Goal: Task Accomplishment & Management: Complete application form

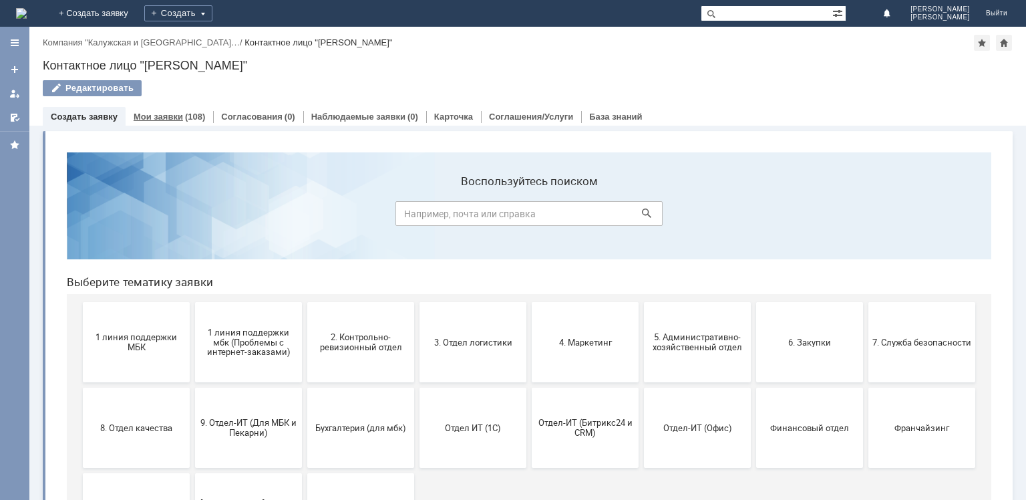
click at [166, 110] on div "Мои заявки (108)" at bounding box center [169, 116] width 87 height 19
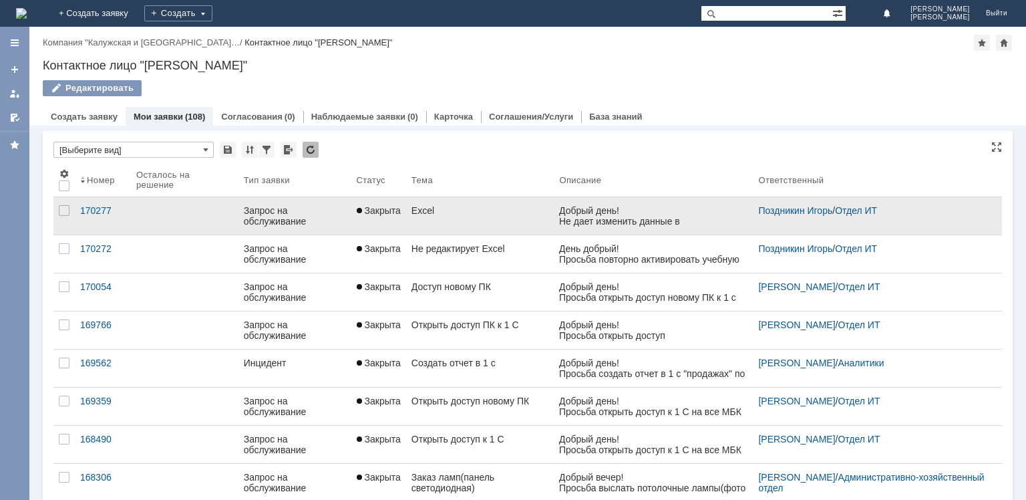
click at [337, 208] on div "Запрос на обслуживание" at bounding box center [295, 215] width 102 height 21
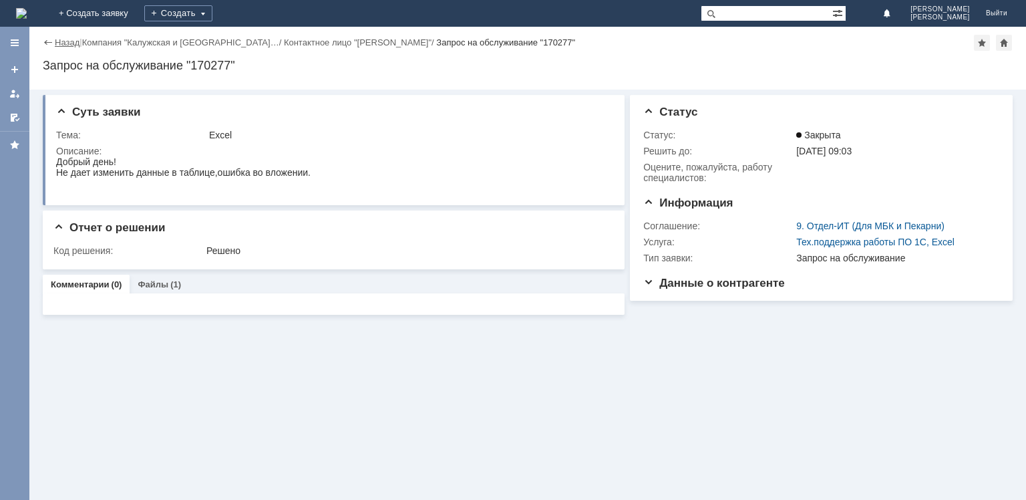
click at [62, 44] on link "Назад" at bounding box center [67, 42] width 25 height 10
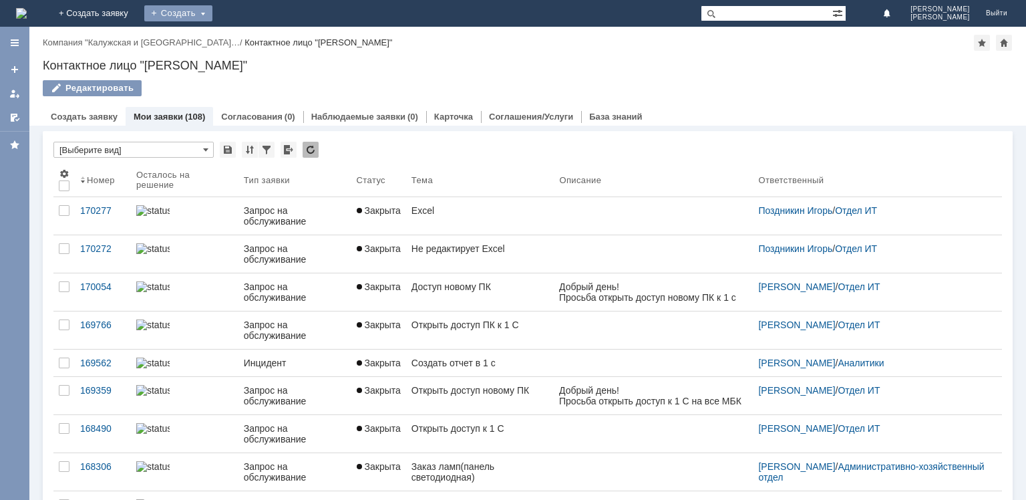
click at [212, 13] on div "Создать" at bounding box center [178, 13] width 68 height 16
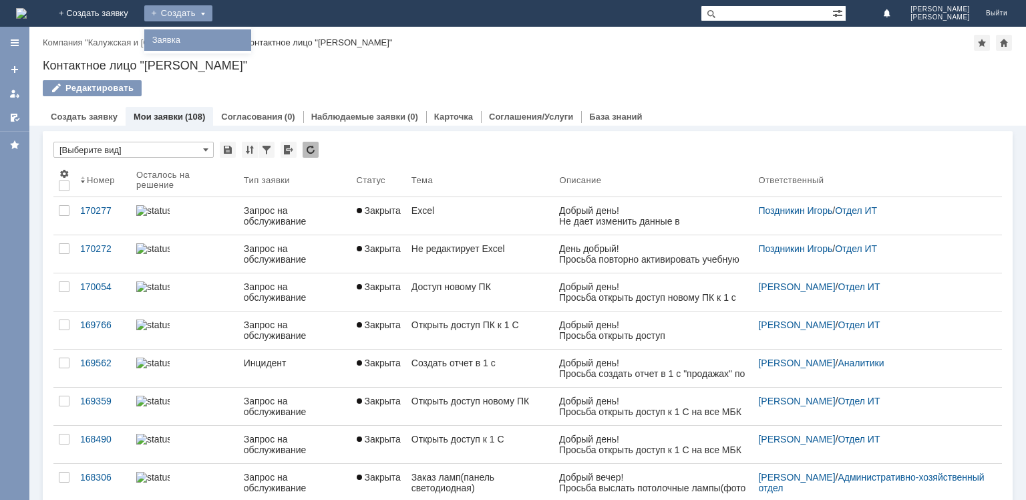
click at [248, 40] on link "Заявка" at bounding box center [198, 40] width 102 height 16
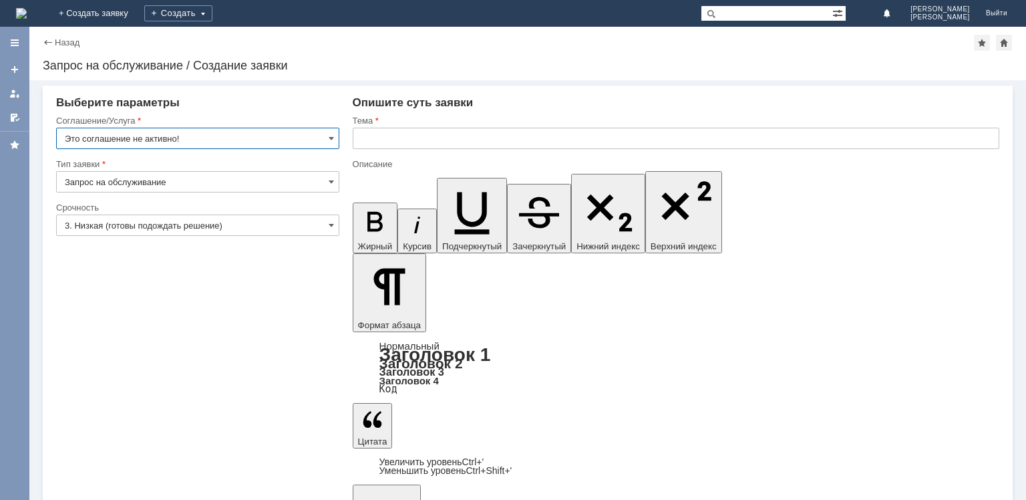
click at [335, 136] on input "Это соглашение не активно!" at bounding box center [197, 138] width 283 height 21
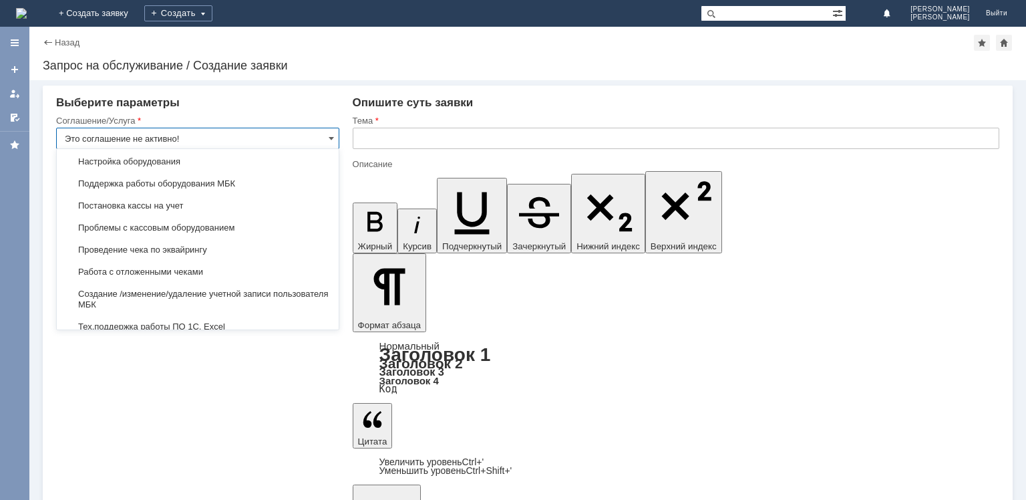
scroll to position [1401, 0]
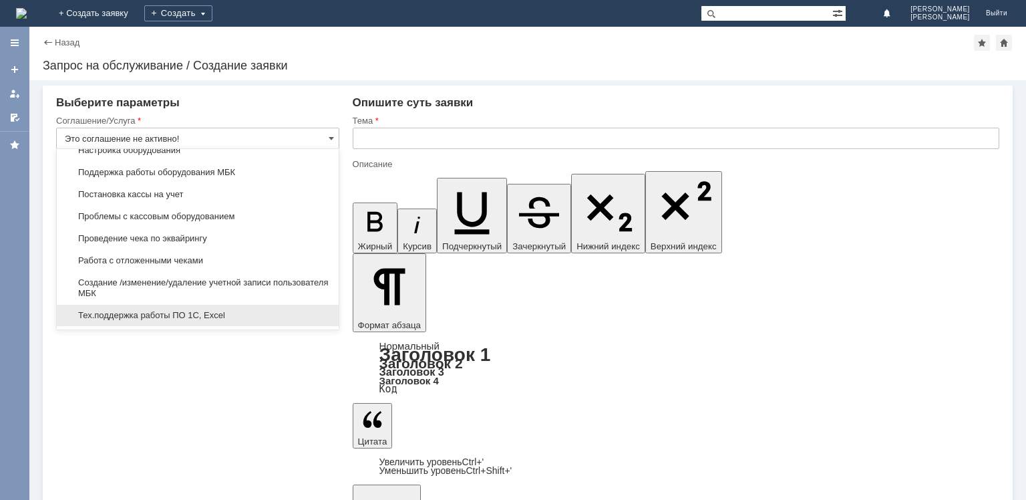
click at [226, 310] on span "Тех.поддержка работы ПО 1С, Excel" at bounding box center [198, 315] width 266 height 11
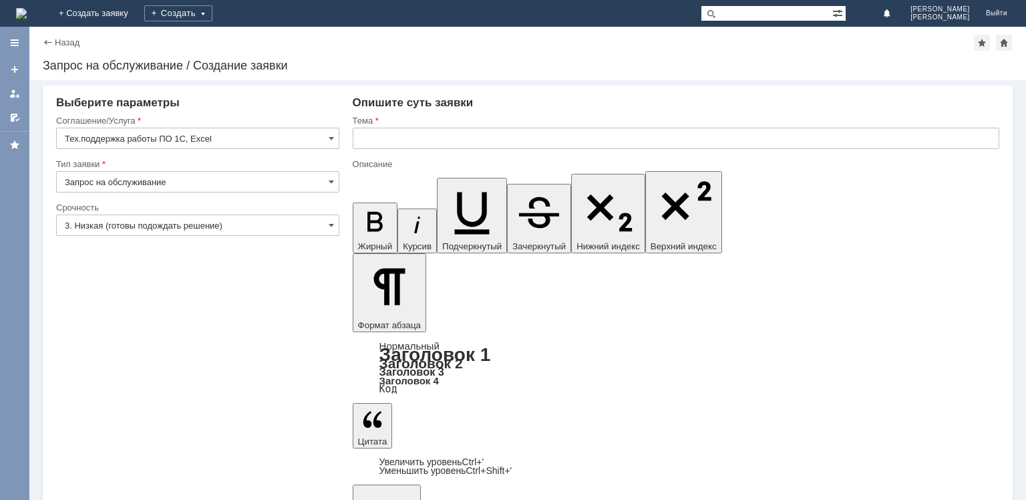
type input "Тех.поддержка работы ПО 1С, Excel"
click at [337, 224] on input "3. Низкая (готовы подождать решение)" at bounding box center [197, 224] width 283 height 21
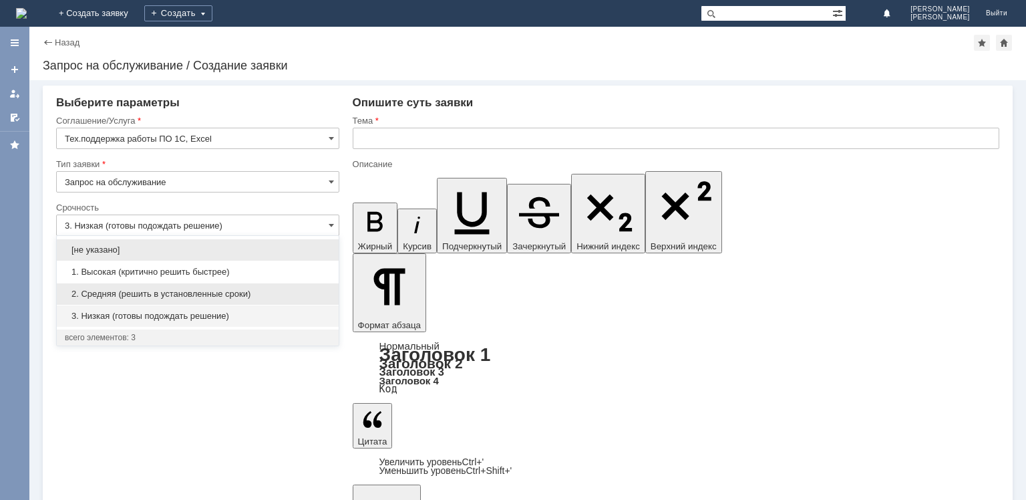
click at [262, 287] on div "2. Средняя (решить в установленные сроки)" at bounding box center [198, 293] width 282 height 21
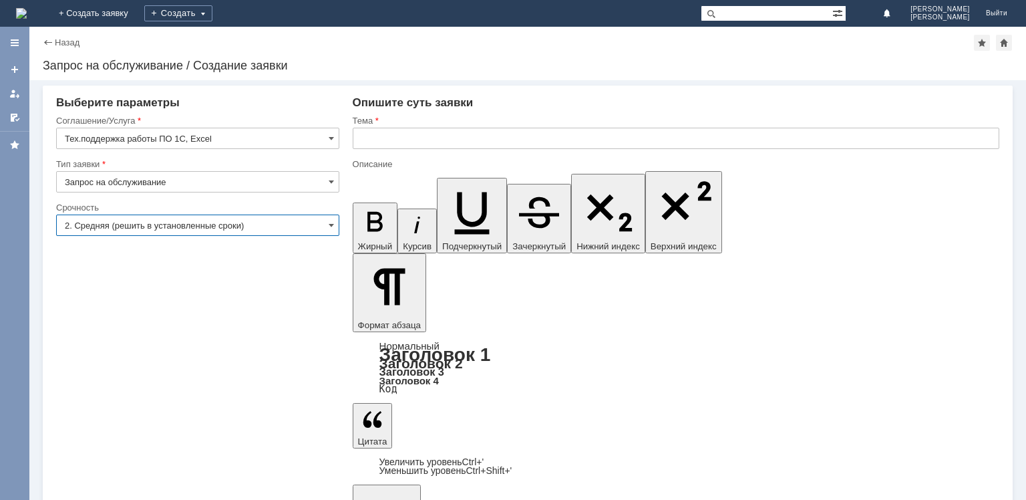
type input "2. Средняя (решить в установленные сроки)"
click at [399, 139] on input "text" at bounding box center [676, 138] width 647 height 21
type input "Не редактирует Excel"
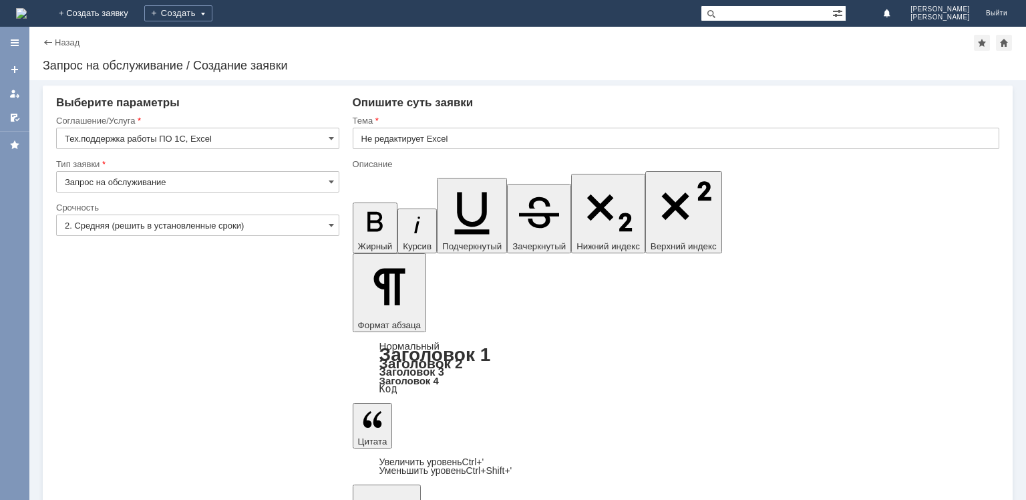
scroll to position [170, 2]
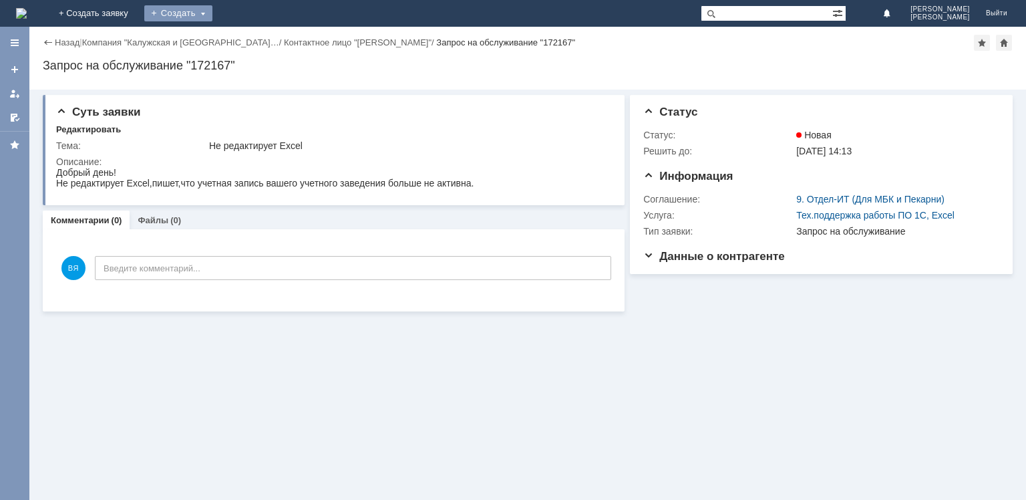
click at [212, 11] on div "Создать" at bounding box center [178, 13] width 68 height 16
click at [248, 34] on link "Заявка" at bounding box center [198, 40] width 102 height 16
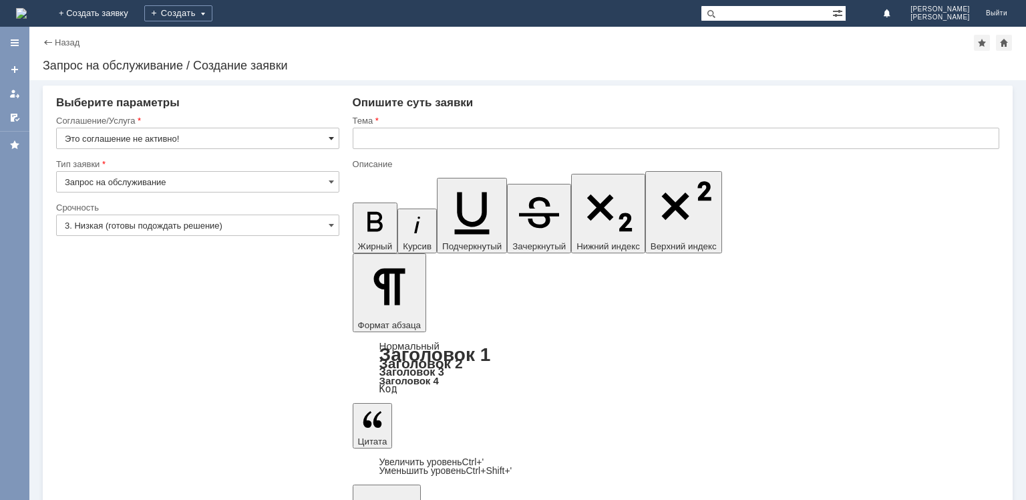
click at [331, 139] on span at bounding box center [331, 138] width 5 height 11
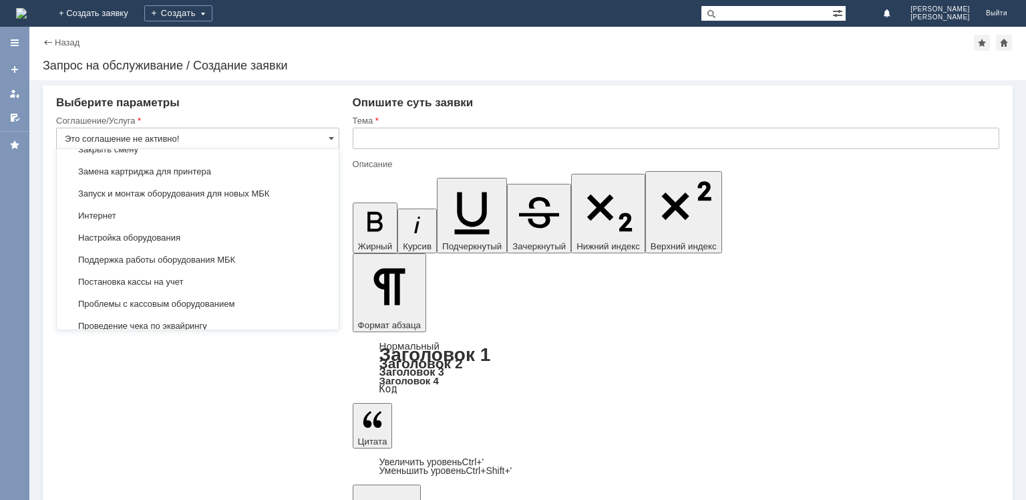
scroll to position [1377, 0]
click at [218, 333] on span "Тех.поддержка работы ПО 1С, Excel" at bounding box center [198, 338] width 266 height 11
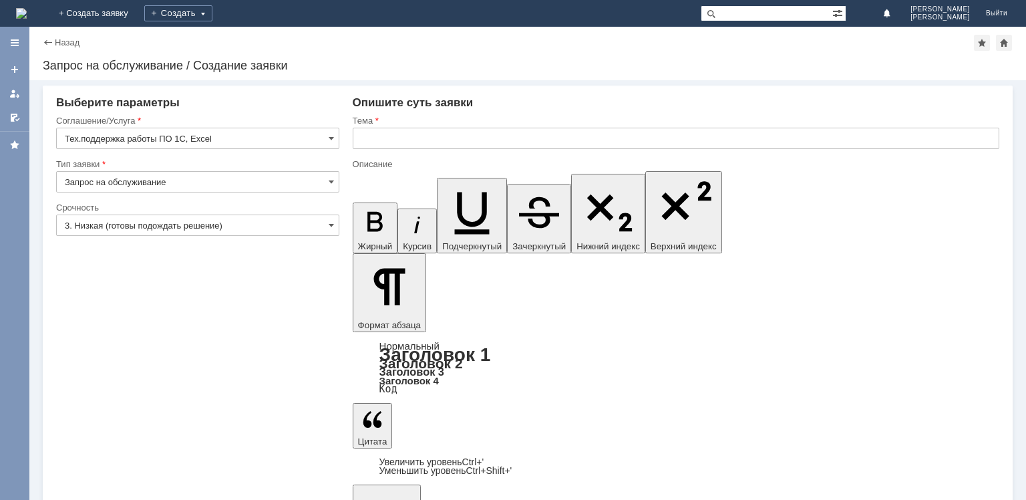
type input "Тех.поддержка работы ПО 1С, Excel"
click at [228, 235] on input "3. Низкая (готовы подождать решение)" at bounding box center [197, 224] width 283 height 21
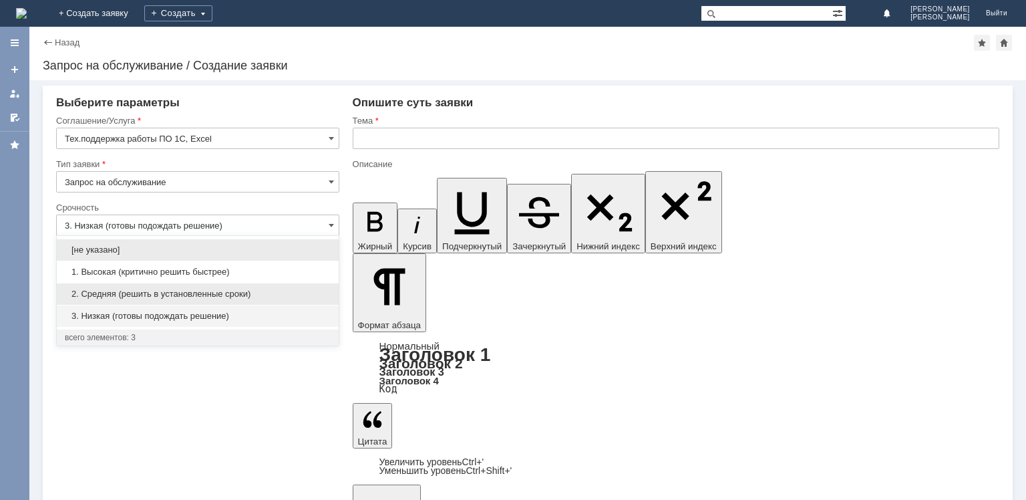
click at [209, 289] on span "2. Средняя (решить в установленные сроки)" at bounding box center [198, 294] width 266 height 11
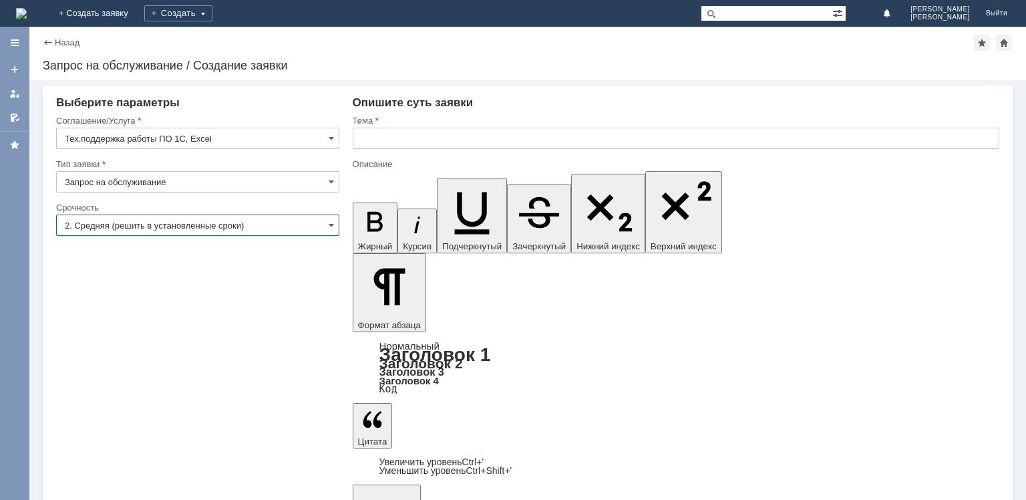
type input "2. Средняя (решить в установленные сроки)"
click at [419, 131] on input "text" at bounding box center [676, 138] width 647 height 21
click at [425, 138] on input "Востановить дотуп к 1 с действующему ПК" at bounding box center [676, 138] width 647 height 21
click at [374, 139] on input "Востановить доступ к 1 с действующему ПК" at bounding box center [676, 138] width 647 height 21
type input "Восстановить доступ к 1 с действующему ПК"
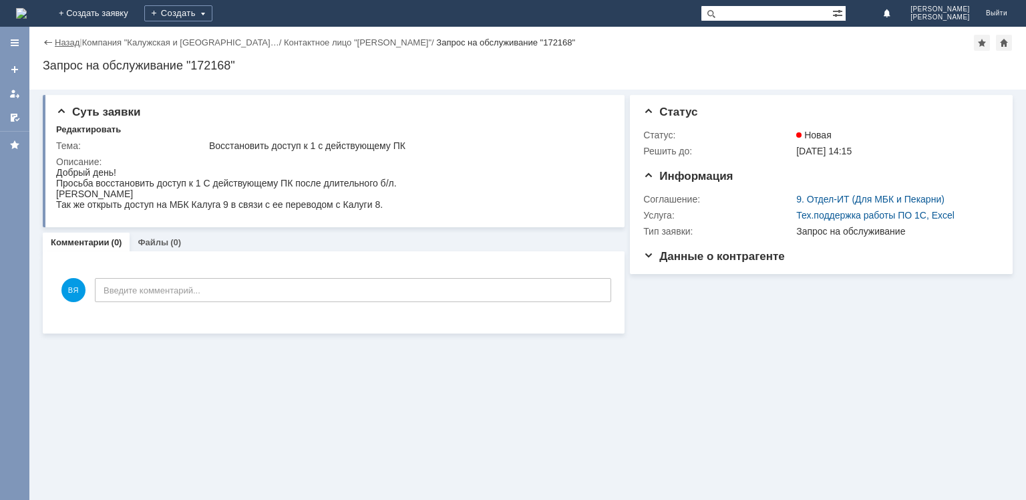
click at [67, 43] on link "Назад" at bounding box center [67, 42] width 25 height 10
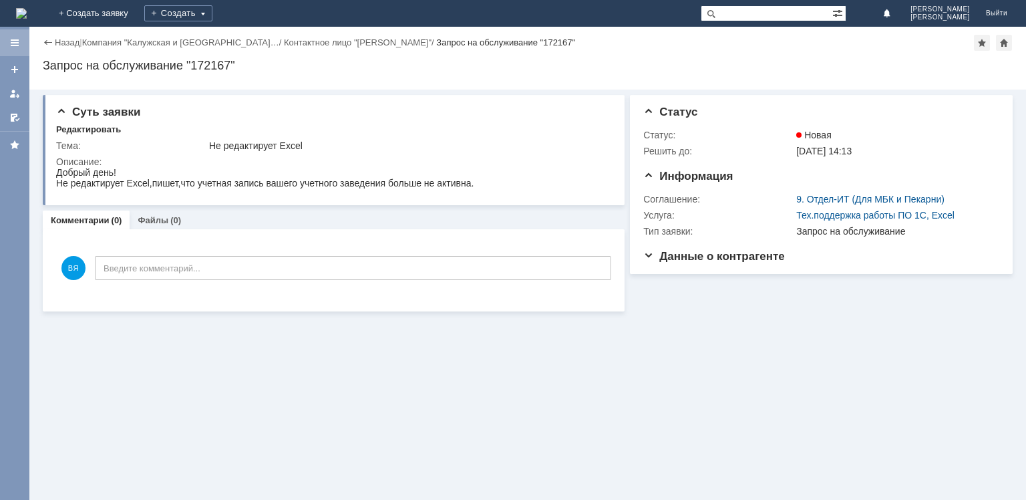
click at [8, 50] on div at bounding box center [14, 42] width 29 height 27
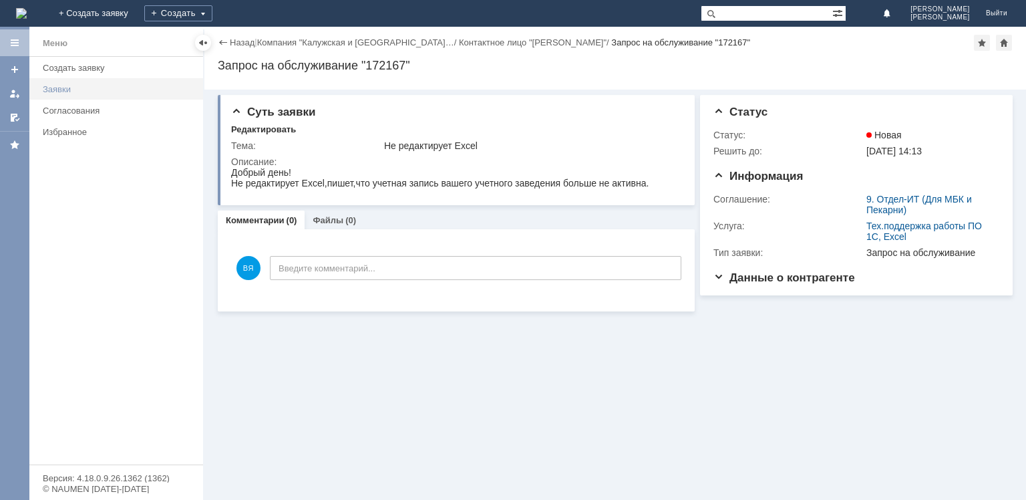
click at [57, 81] on link "Заявки" at bounding box center [118, 89] width 163 height 21
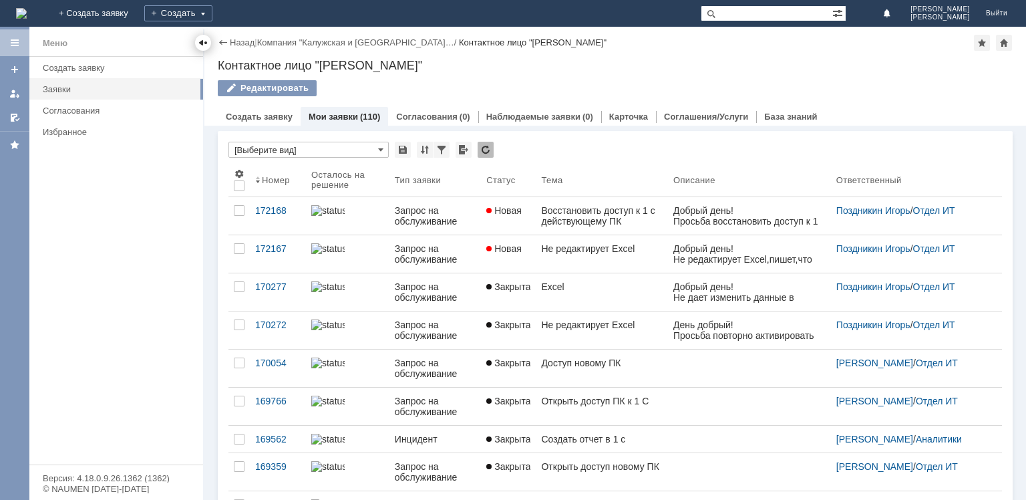
click at [201, 43] on div at bounding box center [203, 42] width 11 height 11
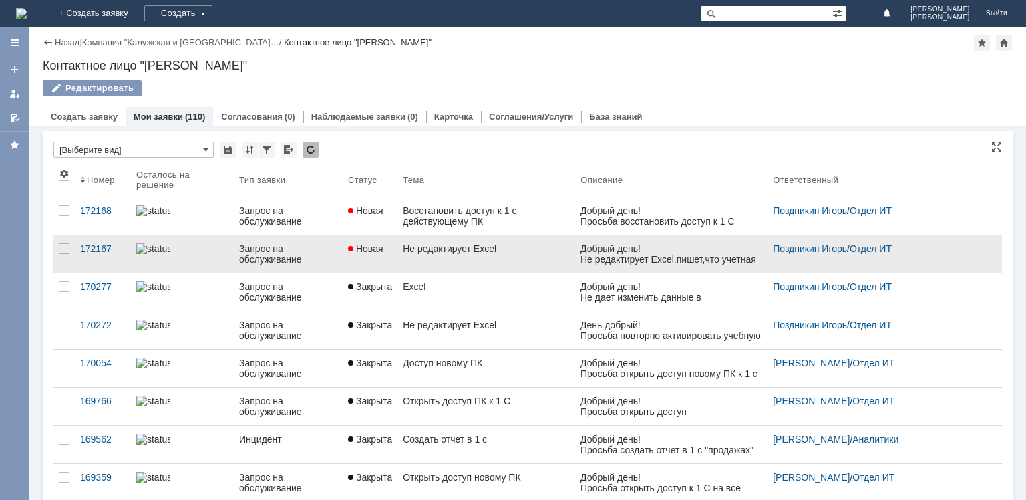
click at [413, 246] on div "Не редактирует Excel" at bounding box center [486, 248] width 167 height 11
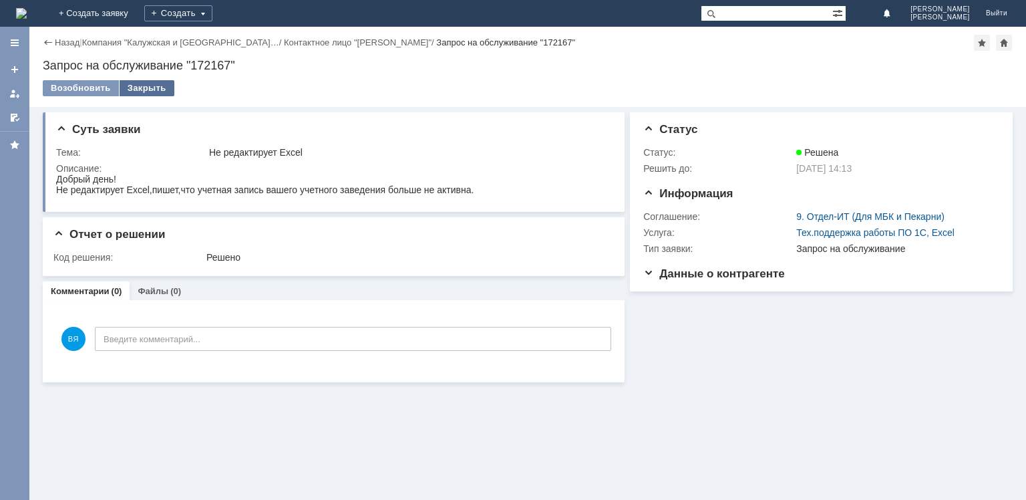
click at [143, 87] on div "Закрыть" at bounding box center [147, 88] width 55 height 16
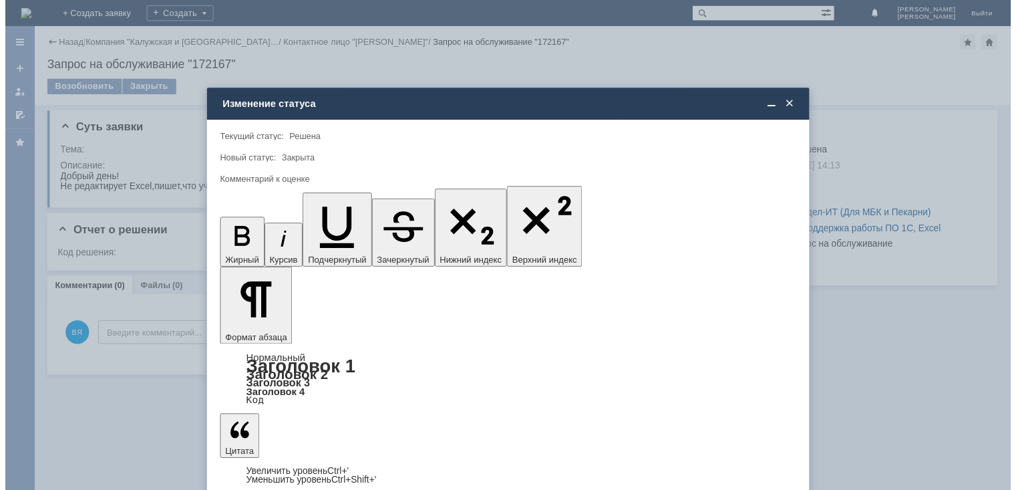
scroll to position [16, 0]
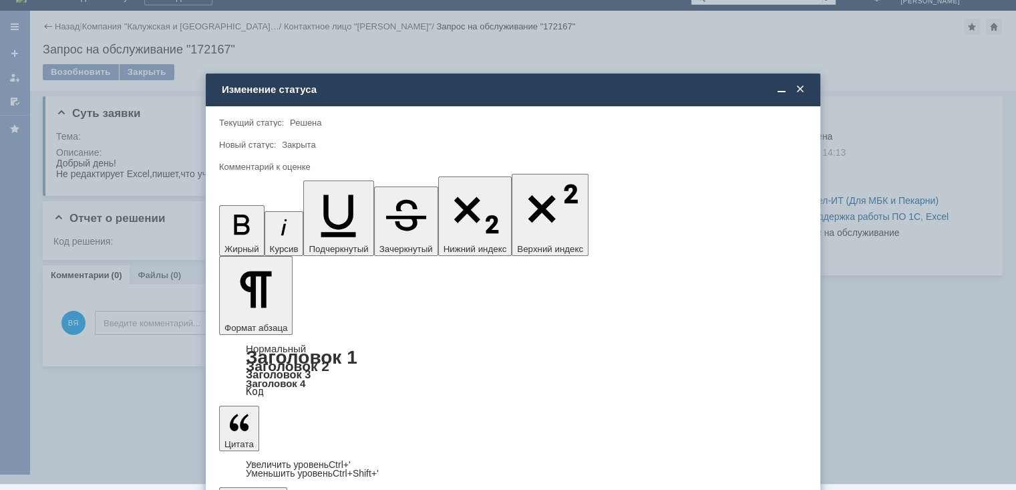
click at [337, 460] on span "5 - Отлично" at bounding box center [513, 460] width 570 height 11
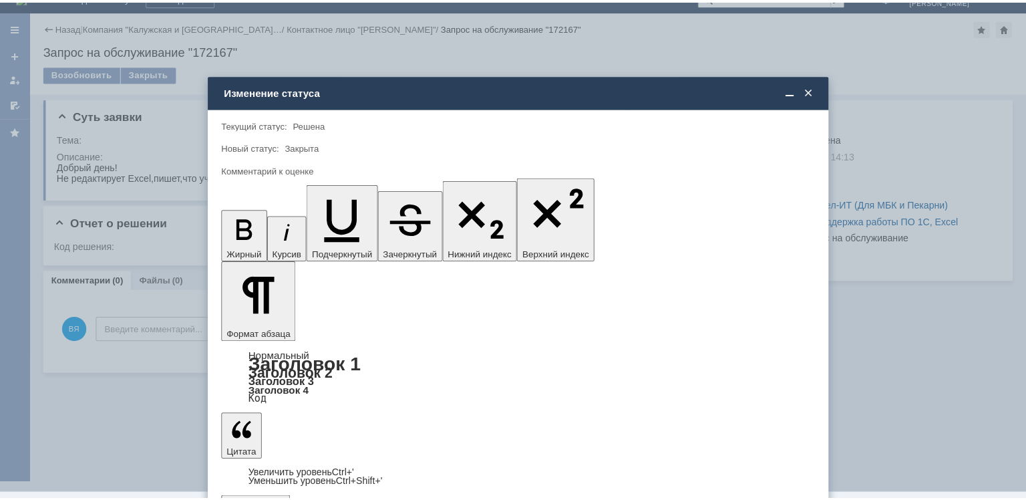
scroll to position [0, 0]
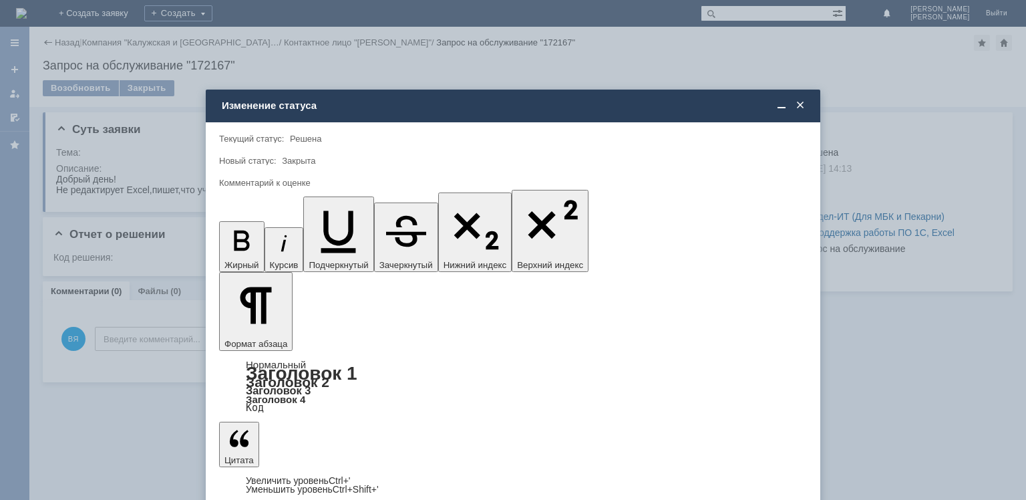
type input "5 - Отлично"
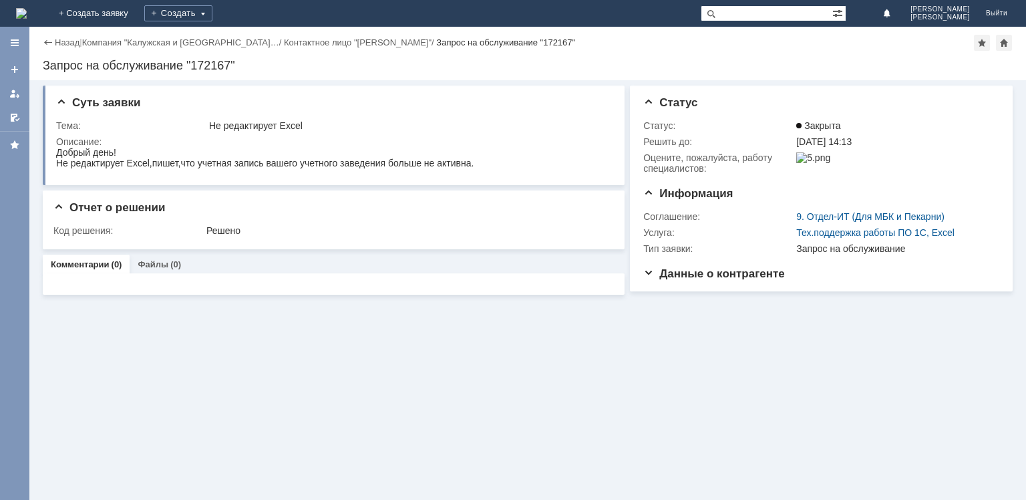
click at [53, 43] on div "Назад" at bounding box center [61, 42] width 37 height 10
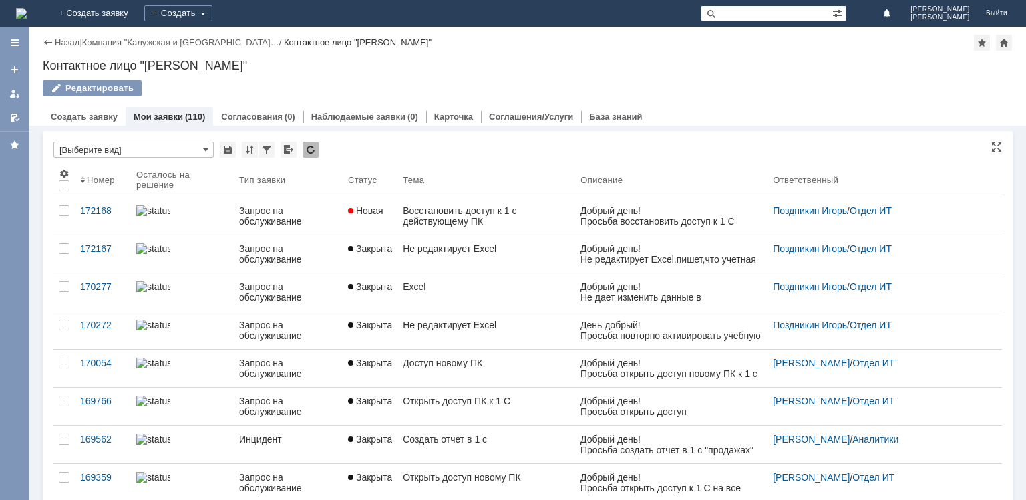
click at [306, 144] on div at bounding box center [311, 150] width 16 height 16
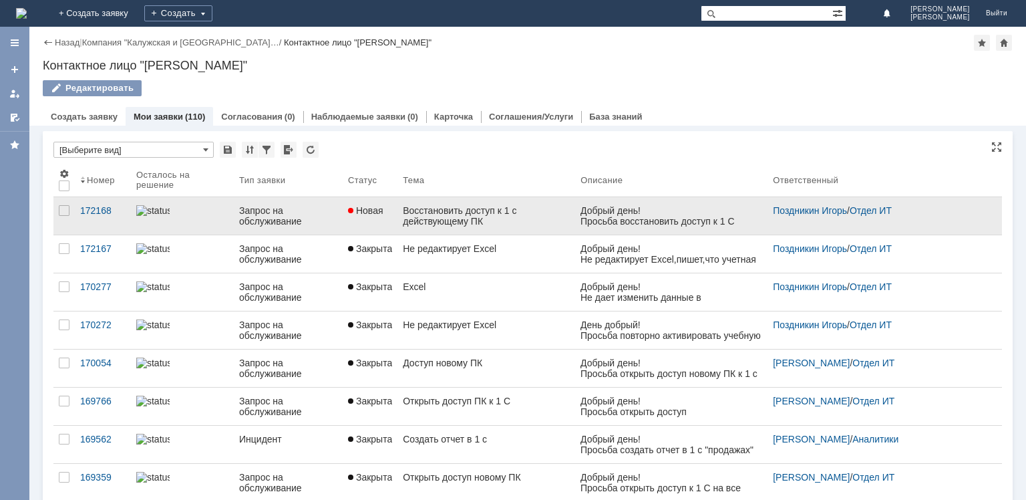
click at [373, 210] on span "Новая" at bounding box center [365, 210] width 35 height 11
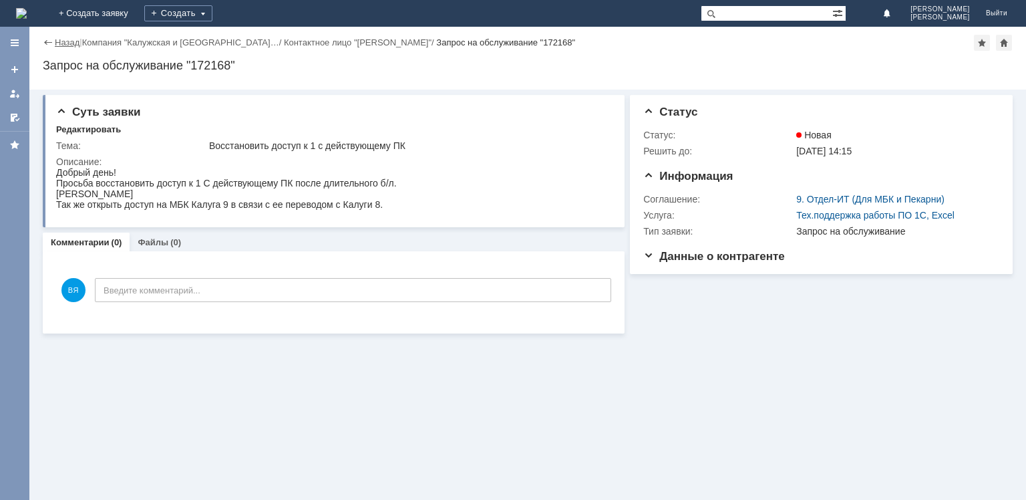
click at [63, 43] on link "Назад" at bounding box center [67, 42] width 25 height 10
